Goal: Task Accomplishment & Management: Use online tool/utility

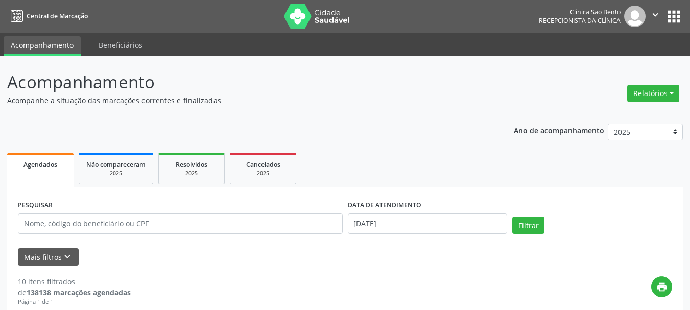
click at [654, 10] on icon "" at bounding box center [655, 14] width 11 height 11
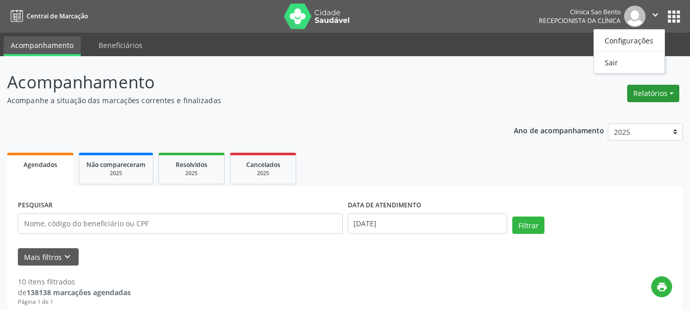
click at [657, 95] on button "Relatórios" at bounding box center [653, 93] width 52 height 17
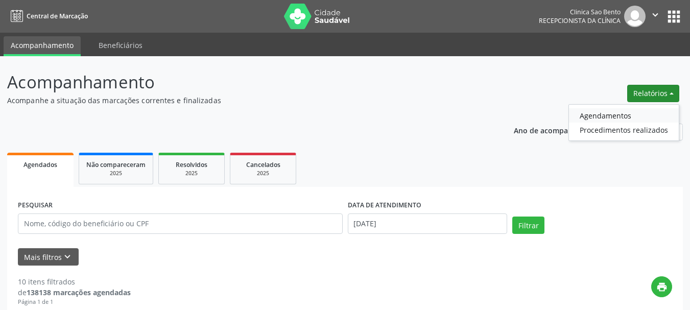
click at [616, 116] on link "Agendamentos" at bounding box center [624, 115] width 110 height 14
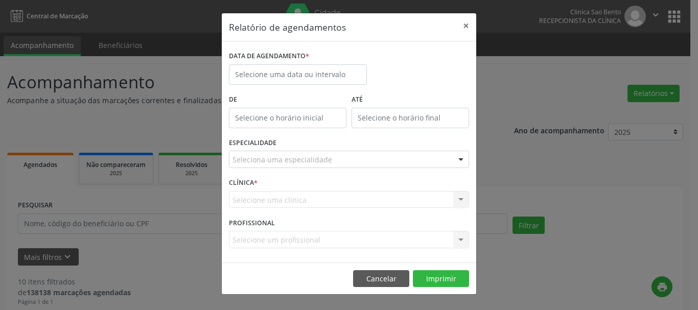
click at [650, 91] on div "Relatório de agendamentos × DATA DE AGENDAMENTO * De ATÉ ESPECIALIDADE Selecion…" at bounding box center [349, 155] width 698 height 310
click at [655, 90] on div "Relatório de agendamentos × DATA DE AGENDAMENTO * De ATÉ ESPECIALIDADE Selecion…" at bounding box center [349, 155] width 698 height 310
click at [381, 281] on button "Cancelar" at bounding box center [381, 278] width 56 height 17
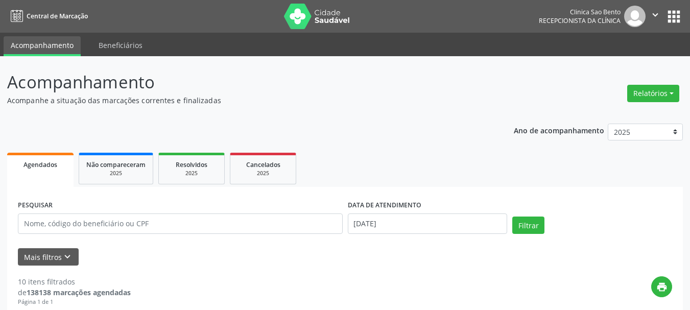
click at [659, 80] on div "Relatórios Agendamentos Procedimentos realizados" at bounding box center [653, 87] width 59 height 36
click at [652, 92] on button "Relatórios" at bounding box center [653, 93] width 52 height 17
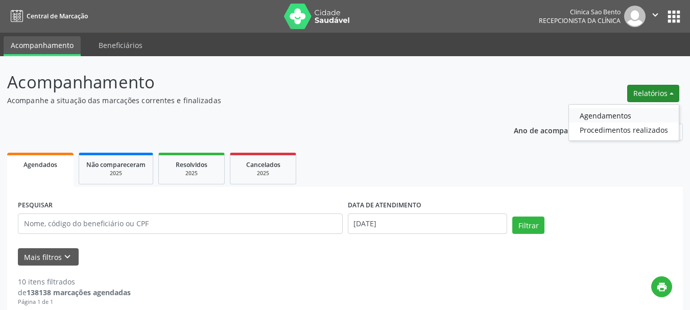
click at [597, 112] on link "Agendamentos" at bounding box center [624, 115] width 110 height 14
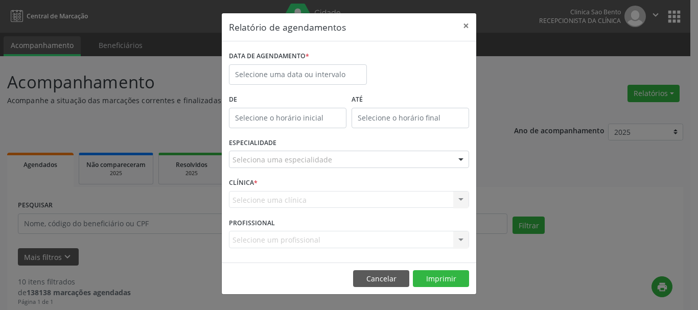
click at [661, 90] on div "Relatório de agendamentos × DATA DE AGENDAMENTO * De ATÉ ESPECIALIDADE Selecion…" at bounding box center [349, 155] width 698 height 310
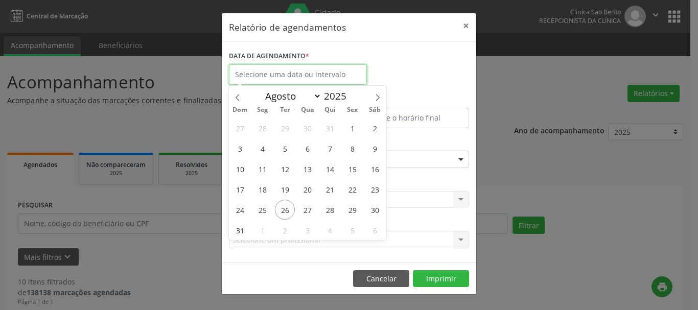
click at [358, 71] on input "text" at bounding box center [298, 74] width 138 height 20
click at [305, 206] on span "27" at bounding box center [307, 210] width 20 height 20
type input "[DATE]"
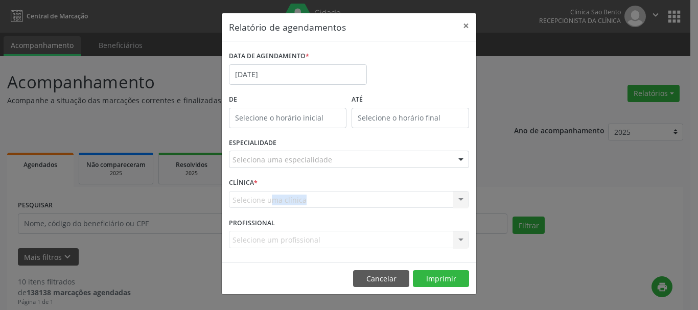
click at [305, 206] on div "Selecione uma clínica Nenhum resultado encontrado para: " " Não há nenhuma opçã…" at bounding box center [349, 199] width 240 height 17
click at [379, 157] on div "Seleciona uma especialidade" at bounding box center [349, 159] width 240 height 17
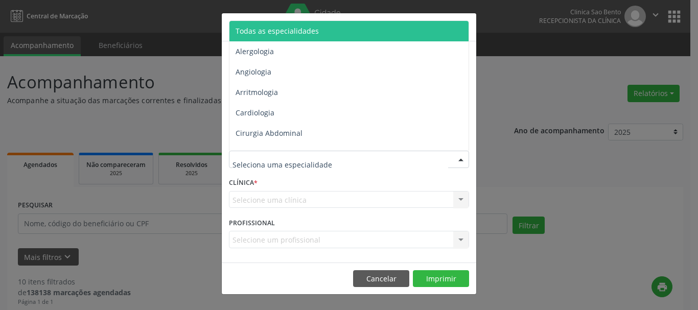
click at [354, 29] on span "Todas as especialidades" at bounding box center [349, 31] width 241 height 20
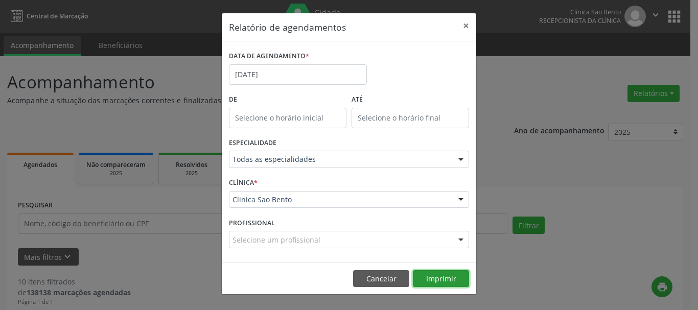
click at [453, 281] on button "Imprimir" at bounding box center [441, 278] width 56 height 17
